Goal: Task Accomplishment & Management: Complete application form

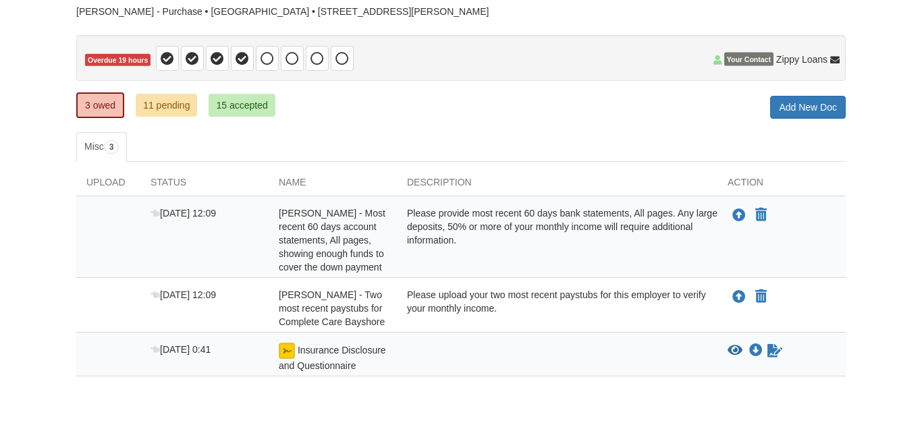
scroll to position [105, 0]
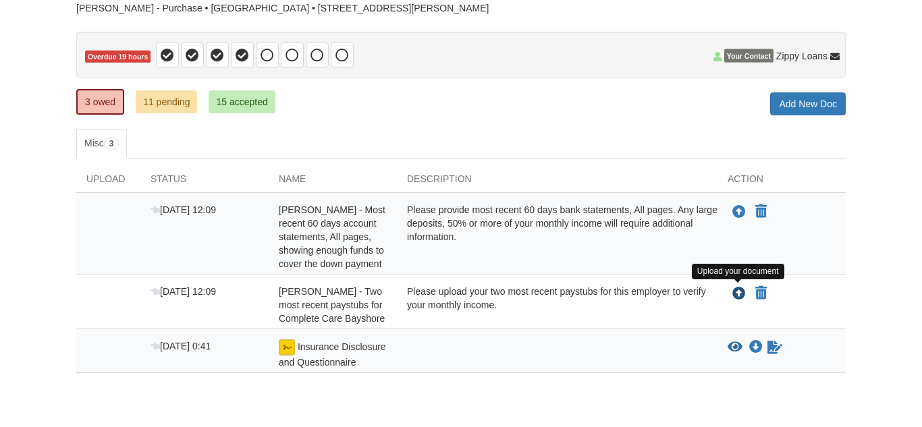
click at [737, 296] on icon "Upload Alison Falby - Two most recent paystubs for Complete Care Bayshore" at bounding box center [738, 293] width 13 height 13
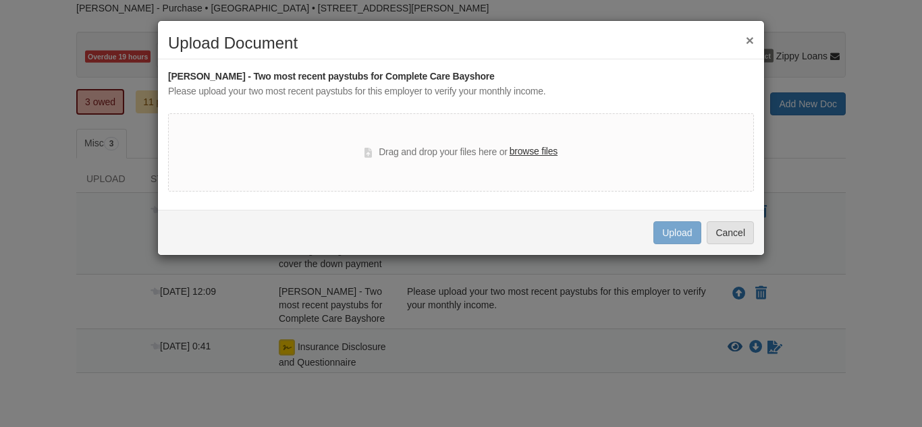
click at [696, 256] on div "× Upload Document [PERSON_NAME] - Two most recent paystubs for Complete Care Ba…" at bounding box center [461, 213] width 922 height 427
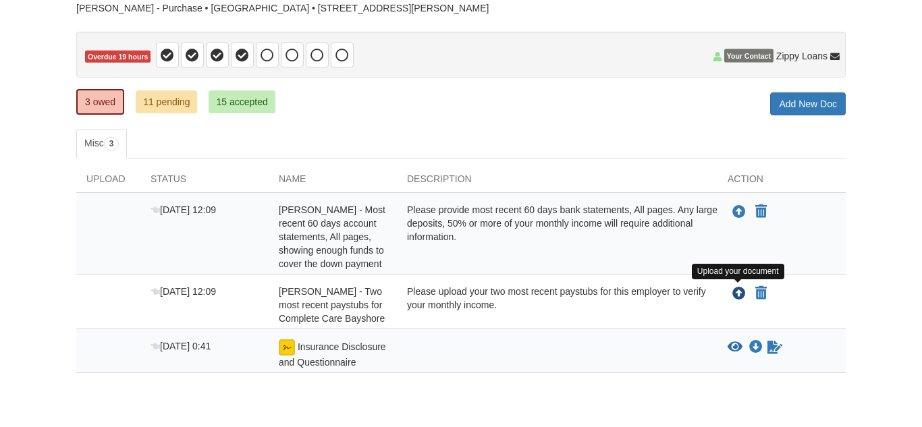
click at [743, 292] on icon "Upload Alison Falby - Two most recent paystubs for Complete Care Bayshore" at bounding box center [738, 293] width 13 height 13
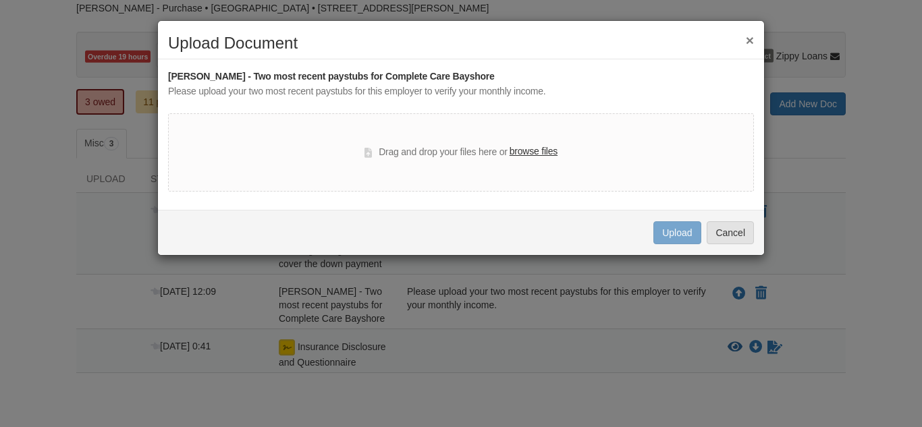
click at [536, 151] on label "browse files" at bounding box center [533, 151] width 48 height 15
click at [0, 0] on input "browse files" at bounding box center [0, 0] width 0 height 0
click at [803, 191] on div "× Upload Document [PERSON_NAME] - Two most recent paystubs for Complete Care Ba…" at bounding box center [461, 213] width 922 height 427
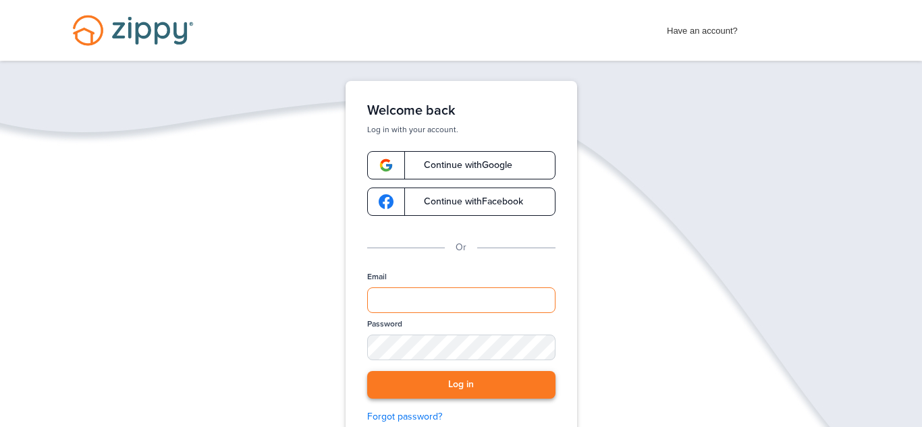
type input "**********"
click at [465, 385] on button "Log in" at bounding box center [461, 385] width 188 height 28
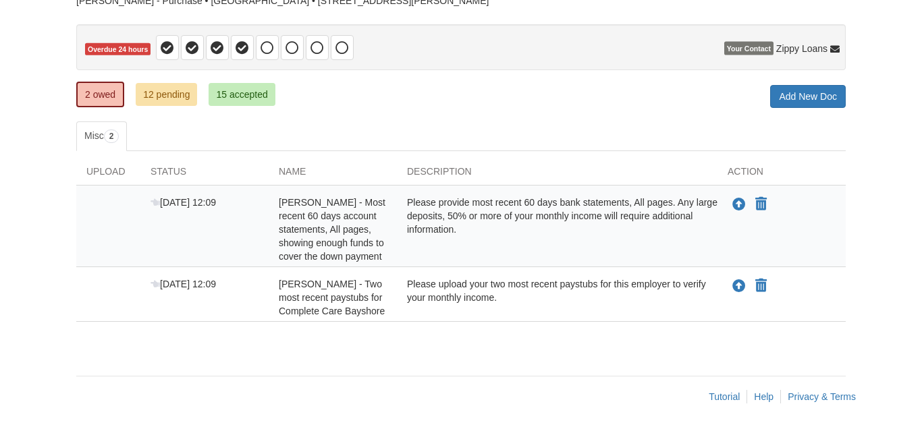
scroll to position [115, 0]
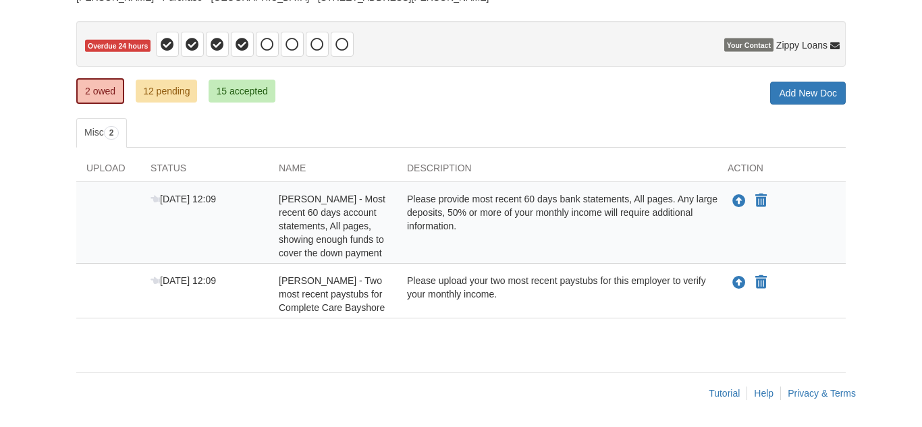
click at [631, 388] on div "Tutorial Help Privacy & Terms" at bounding box center [470, 393] width 789 height 13
click at [741, 280] on icon "Upload Alison Falby - Two most recent paystubs for Complete Care Bayshore" at bounding box center [738, 283] width 13 height 13
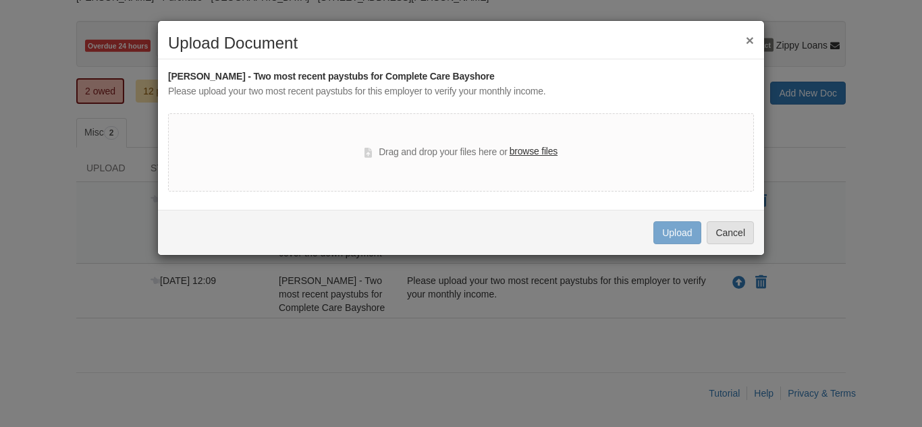
click at [552, 149] on label "browse files" at bounding box center [533, 151] width 48 height 15
click at [0, 0] on input "browse files" at bounding box center [0, 0] width 0 height 0
click at [750, 42] on button "×" at bounding box center [749, 40] width 8 height 14
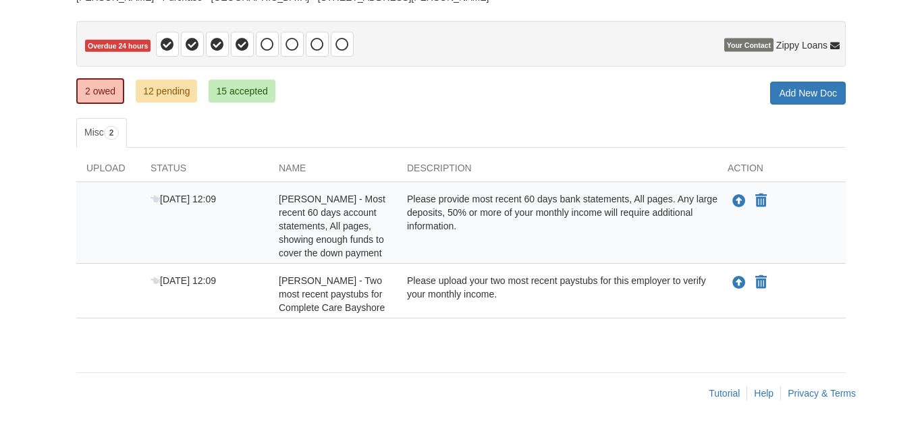
click at [571, 367] on div "× × × Pending Add Document Notice document will be included in the email sent t…" at bounding box center [460, 180] width 789 height 468
click at [548, 381] on footer "Tutorial Help Privacy & Terms" at bounding box center [460, 392] width 769 height 41
